Goal: Browse casually: Explore the website without a specific task or goal

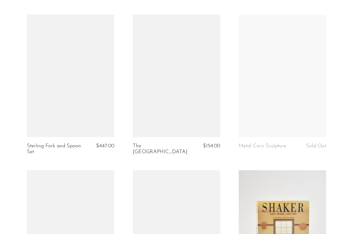
scroll to position [515, 0]
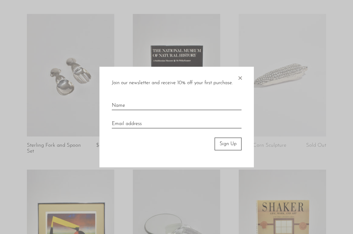
click at [236, 77] on div "Join our newsletter and receive 10% off your first purchase. × Sign Up" at bounding box center [177, 117] width 155 height 100
click at [239, 77] on span "×" at bounding box center [240, 77] width 6 height 20
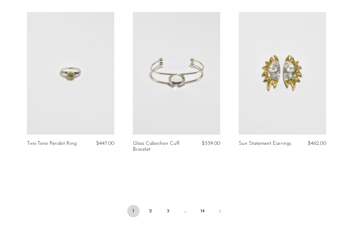
scroll to position [1833, 0]
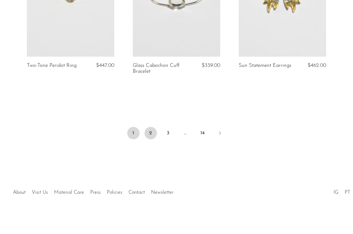
click at [151, 134] on link "2" at bounding box center [151, 133] width 12 height 12
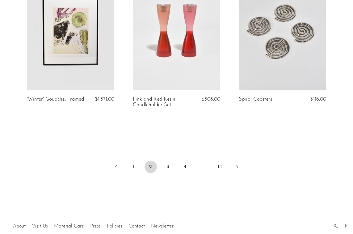
scroll to position [1773, 0]
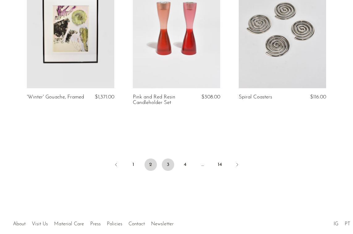
click at [167, 165] on link "3" at bounding box center [168, 164] width 12 height 12
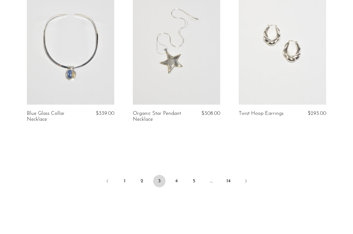
scroll to position [1766, 0]
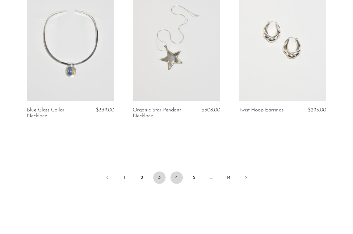
click at [177, 179] on link "4" at bounding box center [177, 177] width 12 height 12
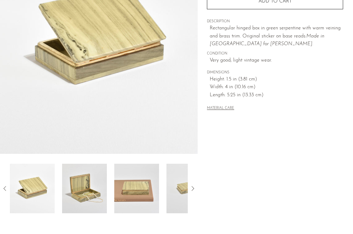
scroll to position [116, 0]
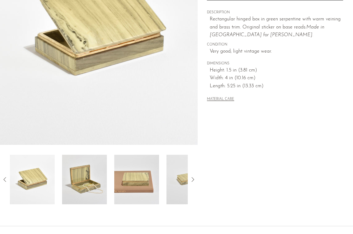
click at [193, 178] on icon at bounding box center [192, 179] width 7 height 7
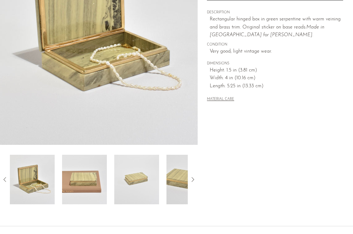
click at [141, 182] on img at bounding box center [136, 179] width 45 height 49
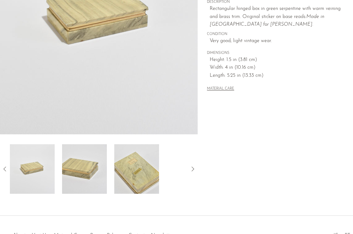
scroll to position [169, 0]
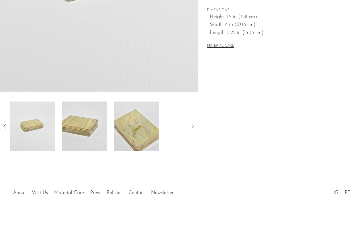
click at [4, 126] on icon at bounding box center [4, 125] width 7 height 7
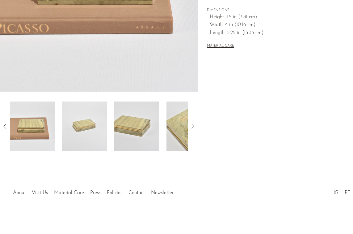
click at [4, 126] on icon at bounding box center [4, 125] width 7 height 7
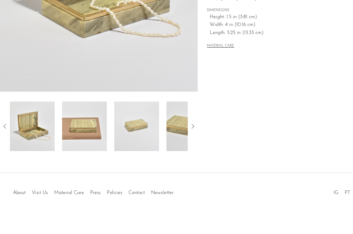
click at [77, 130] on img at bounding box center [84, 125] width 45 height 49
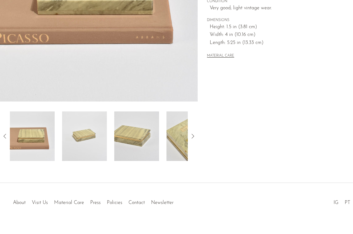
scroll to position [165, 0]
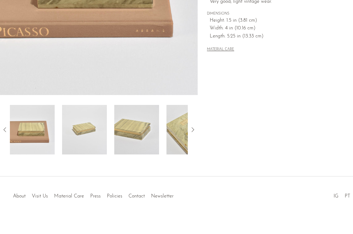
click at [2, 130] on icon at bounding box center [4, 129] width 7 height 7
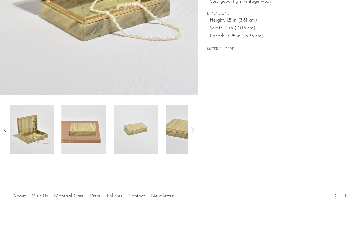
click at [2, 130] on icon at bounding box center [4, 129] width 7 height 7
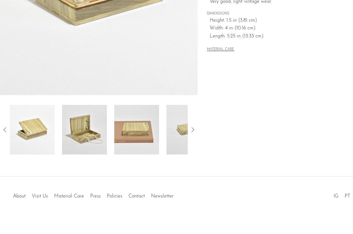
click at [2, 130] on icon at bounding box center [4, 129] width 7 height 7
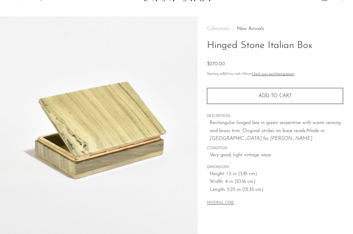
scroll to position [0, 0]
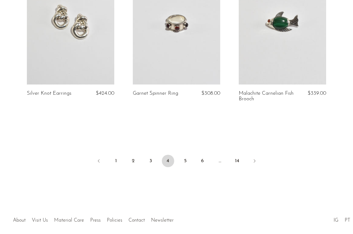
scroll to position [1800, 0]
click at [187, 161] on link "5" at bounding box center [185, 160] width 12 height 12
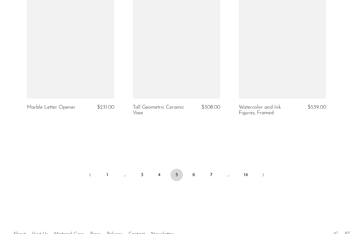
scroll to position [1777, 0]
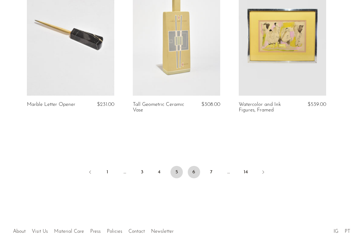
click at [192, 166] on link "6" at bounding box center [194, 172] width 12 height 12
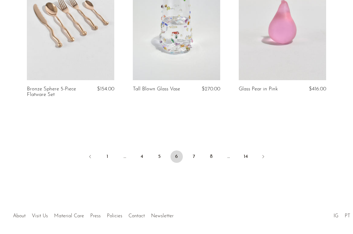
scroll to position [1816, 0]
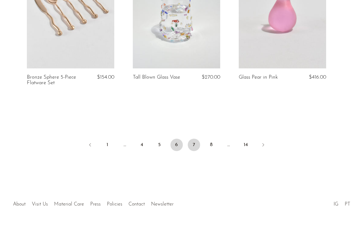
click at [196, 139] on link "7" at bounding box center [194, 145] width 12 height 12
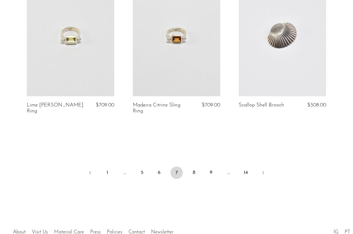
scroll to position [1823, 0]
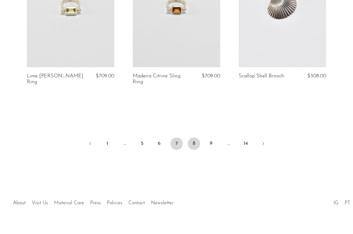
click at [195, 143] on link "8" at bounding box center [194, 143] width 12 height 12
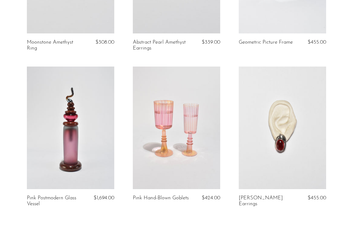
scroll to position [1742, 0]
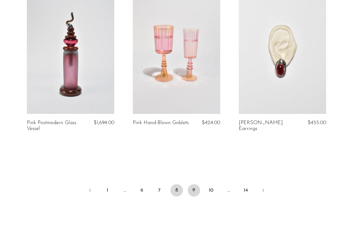
click at [194, 188] on link "9" at bounding box center [194, 190] width 12 height 12
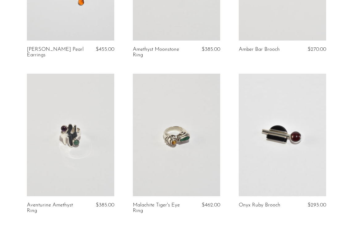
scroll to position [1718, 0]
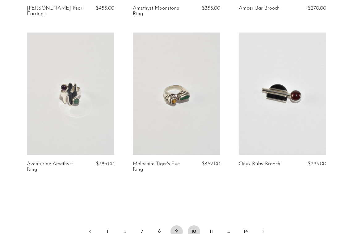
click at [193, 231] on link "10" at bounding box center [194, 231] width 12 height 12
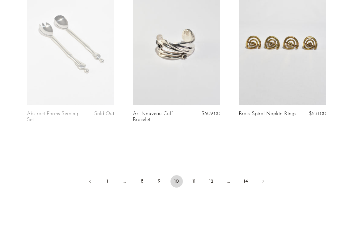
scroll to position [1833, 0]
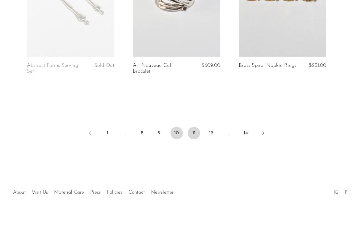
click at [195, 129] on link "11" at bounding box center [194, 133] width 12 height 12
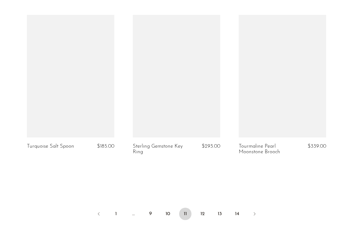
scroll to position [1759, 0]
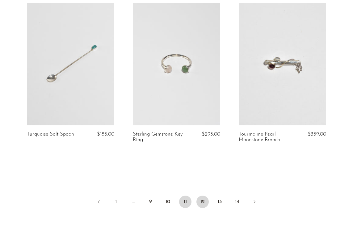
click at [203, 203] on link "12" at bounding box center [203, 201] width 12 height 12
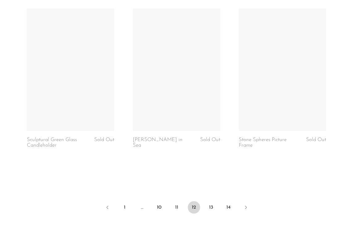
scroll to position [1745, 0]
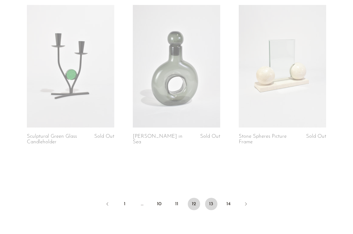
click at [212, 204] on link "13" at bounding box center [211, 204] width 12 height 12
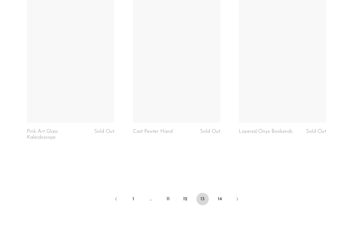
scroll to position [1770, 0]
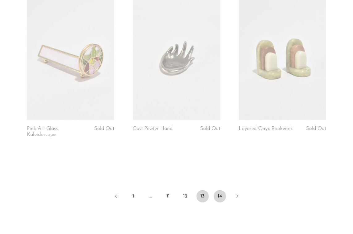
click at [219, 191] on link "14" at bounding box center [220, 196] width 12 height 12
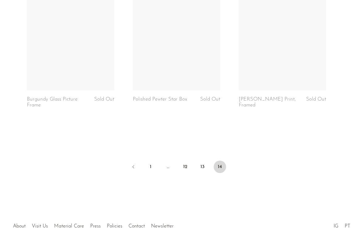
scroll to position [1044, 0]
